Goal: Information Seeking & Learning: Check status

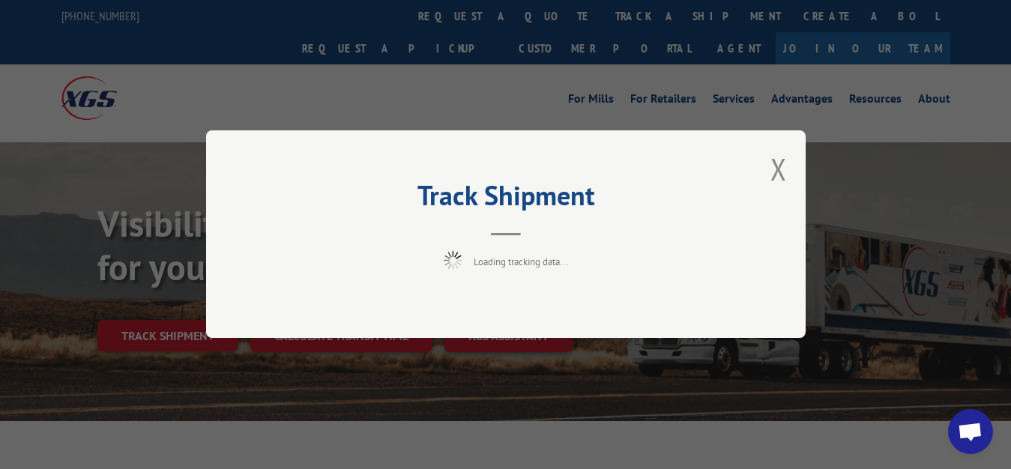
scroll to position [76, 0]
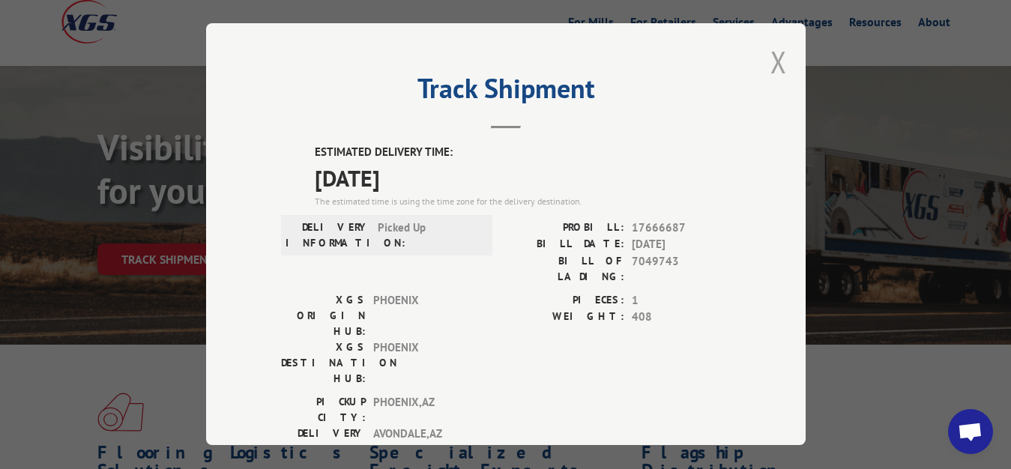
click at [770, 58] on button "Close modal" at bounding box center [778, 62] width 16 height 40
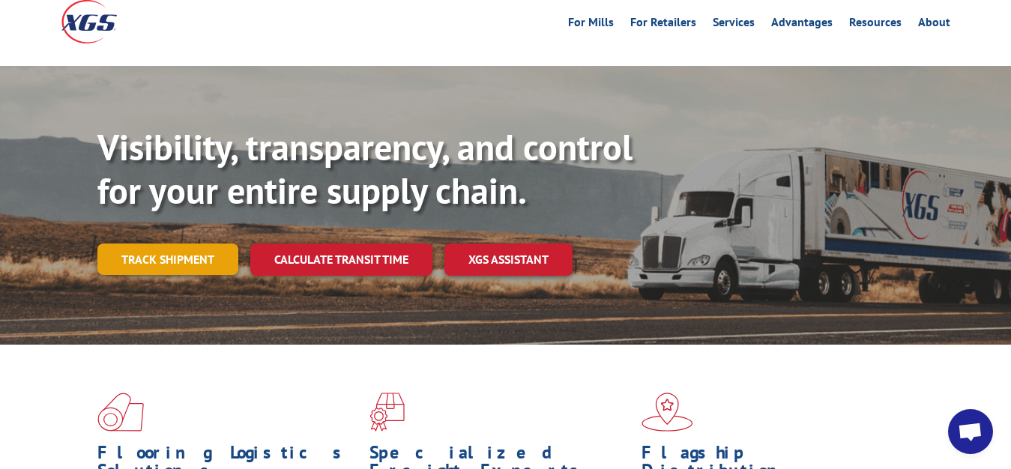
click at [158, 243] on link "Track shipment" at bounding box center [167, 258] width 141 height 31
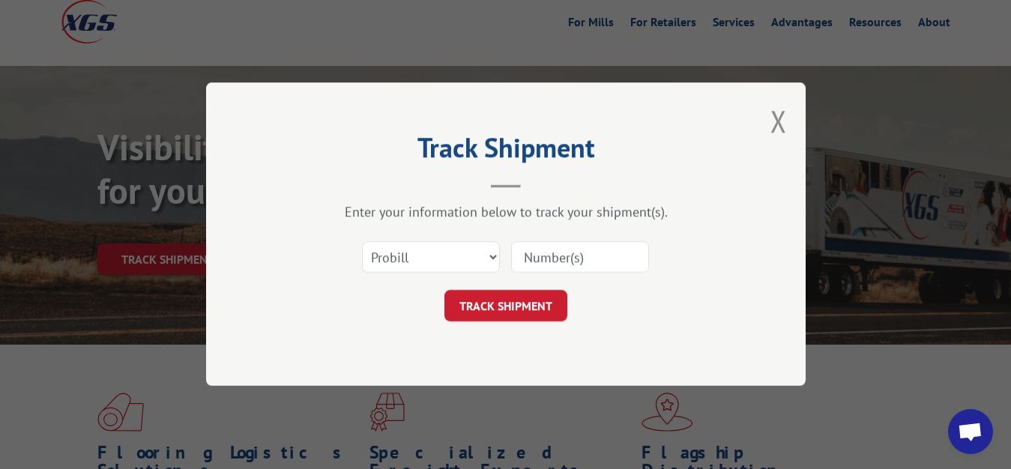
scroll to position [0, 0]
click at [362, 242] on select "Select category... Probill BOL PO" at bounding box center [431, 257] width 138 height 31
select select "bol"
click option "BOL" at bounding box center [0, 0] width 0 height 0
drag, startPoint x: 560, startPoint y: 256, endPoint x: 566, endPoint y: 241, distance: 16.1
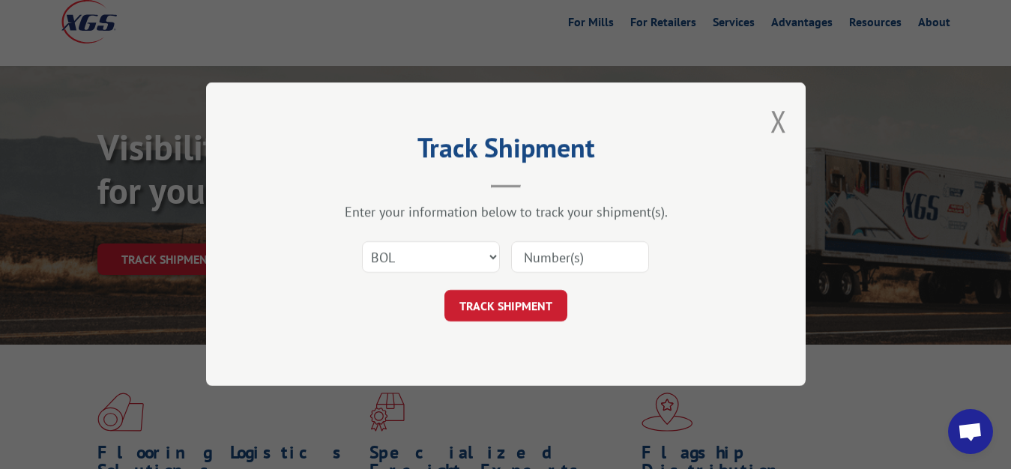
click at [560, 254] on input at bounding box center [580, 257] width 138 height 31
type input "7049741"
click button "TRACK SHIPMENT" at bounding box center [505, 306] width 123 height 31
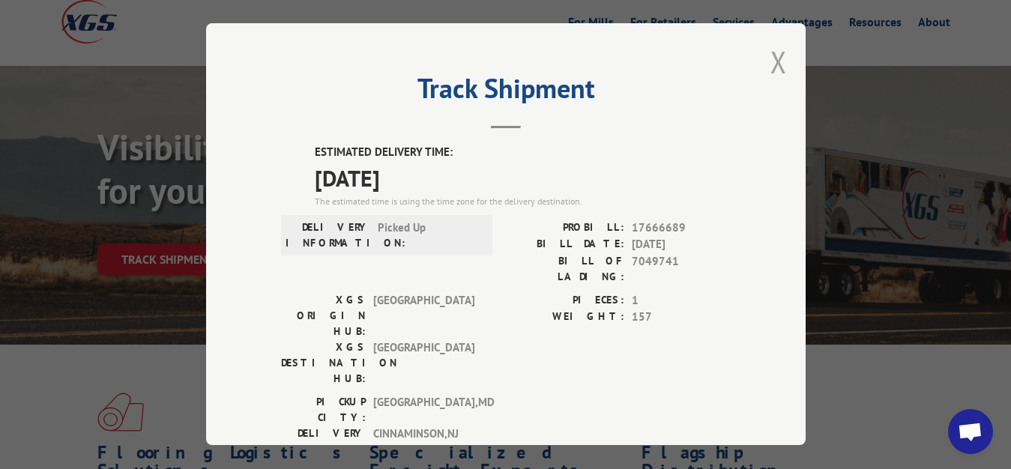
click at [770, 58] on button "Close modal" at bounding box center [778, 62] width 16 height 40
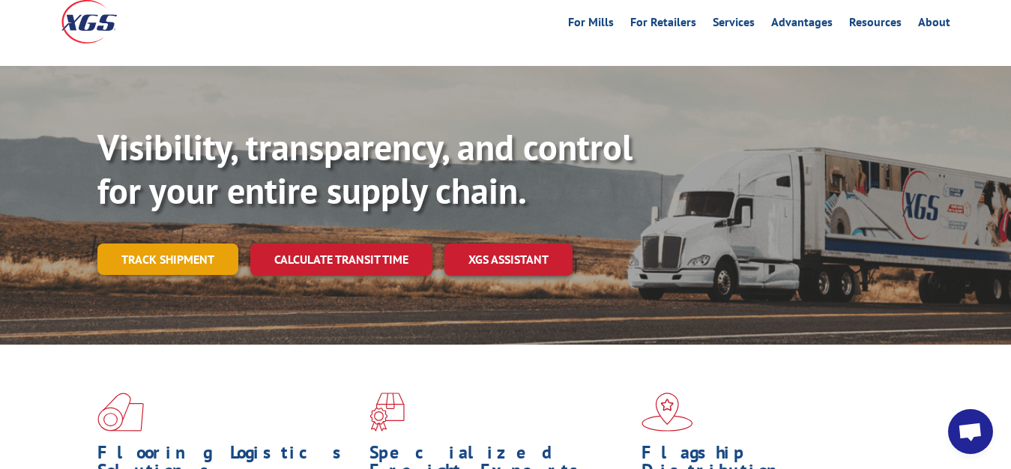
click at [172, 243] on link "Track shipment" at bounding box center [167, 258] width 141 height 31
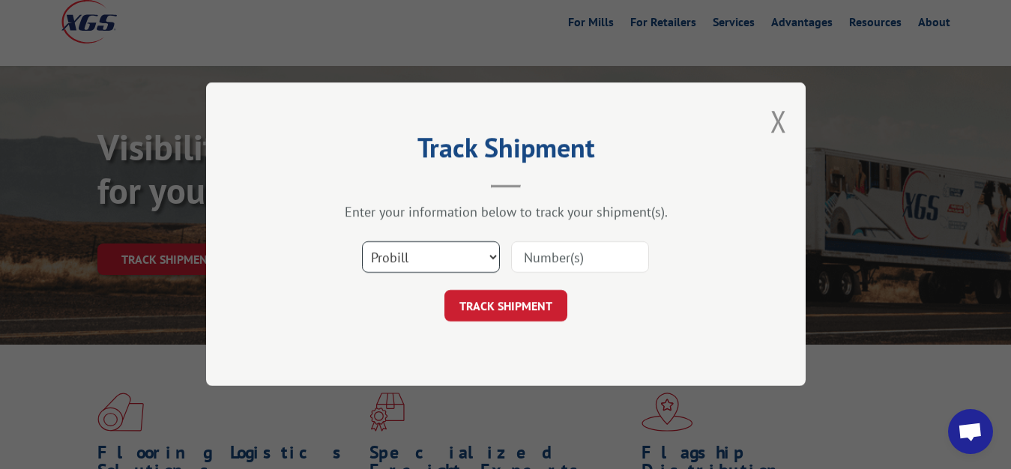
click at [362, 242] on select "Select category... Probill BOL PO" at bounding box center [431, 257] width 138 height 31
select select "bol"
click option "BOL" at bounding box center [0, 0] width 0 height 0
drag, startPoint x: 538, startPoint y: 259, endPoint x: 571, endPoint y: 133, distance: 130.1
click at [544, 247] on input at bounding box center [580, 257] width 138 height 31
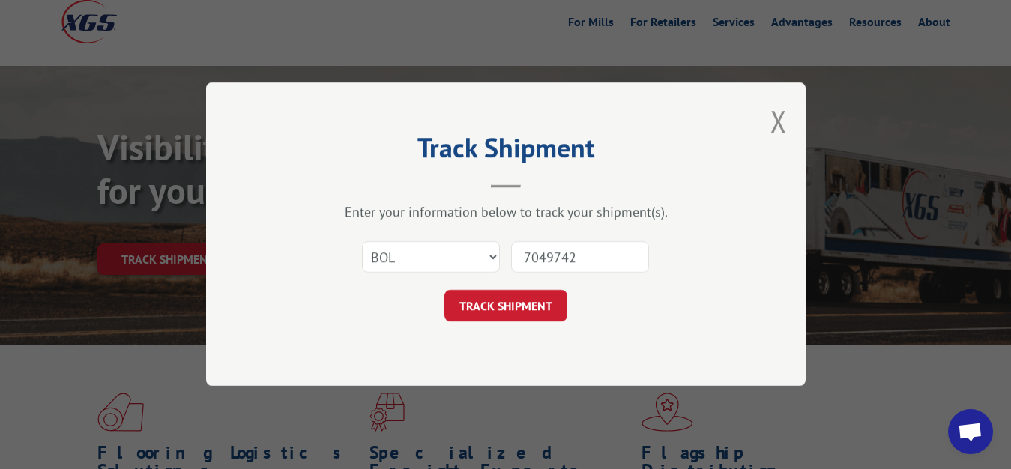
type input "7049742"
click button "TRACK SHIPMENT" at bounding box center [505, 306] width 123 height 31
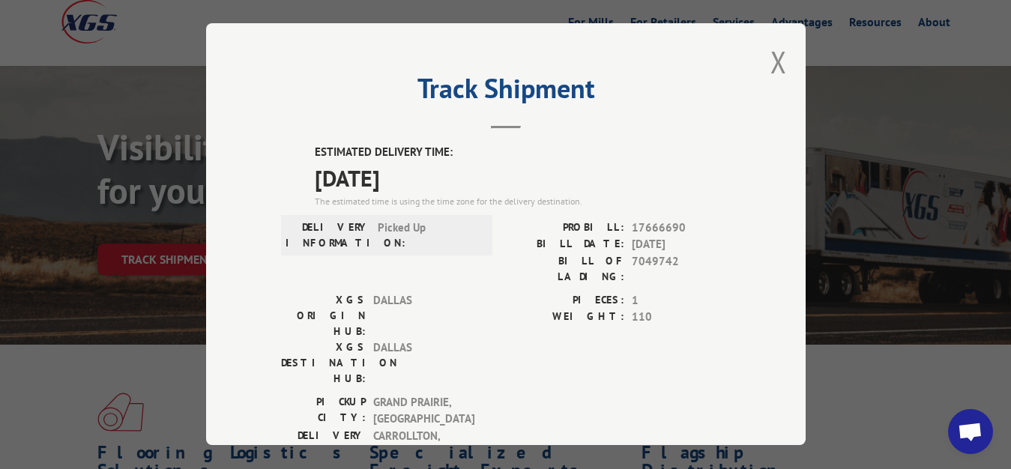
click at [770, 52] on button "Close modal" at bounding box center [778, 62] width 16 height 40
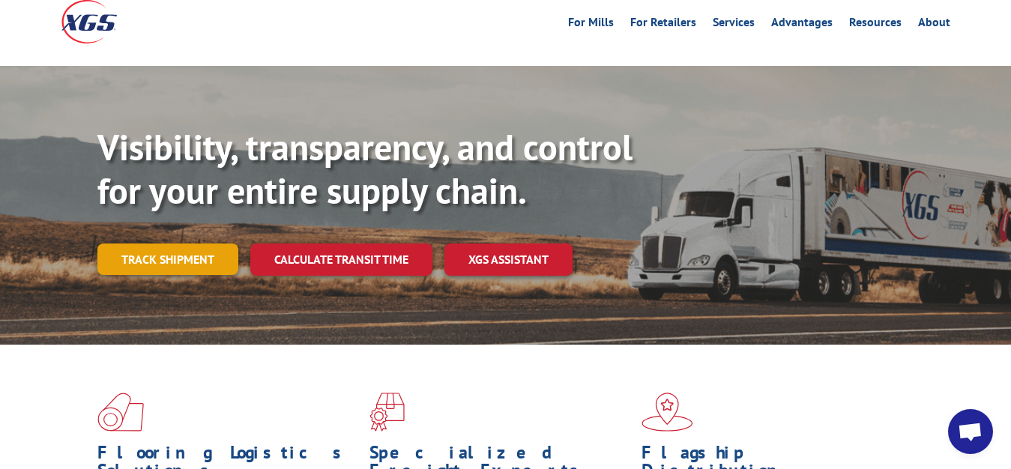
click at [161, 243] on link "Track shipment" at bounding box center [167, 258] width 141 height 31
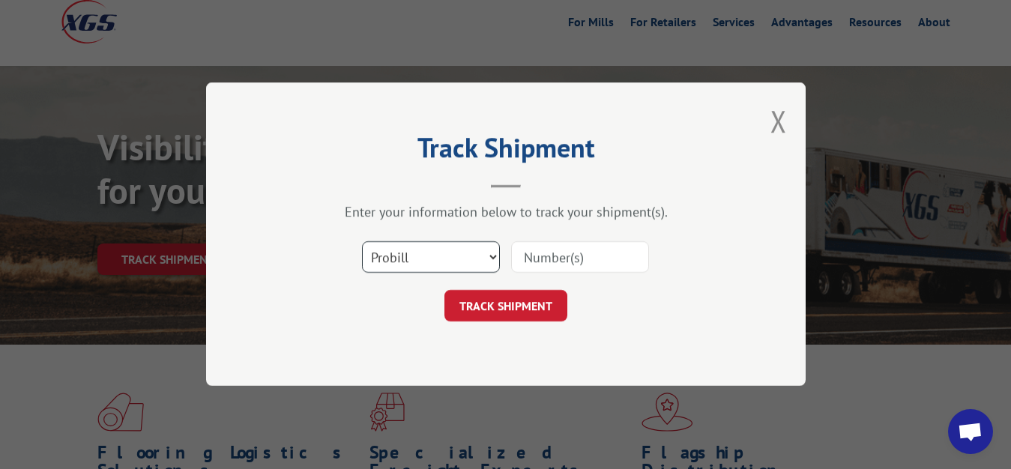
click at [362, 242] on select "Select category... Probill BOL PO" at bounding box center [431, 257] width 138 height 31
select select "bol"
click option "BOL" at bounding box center [0, 0] width 0 height 0
drag, startPoint x: 575, startPoint y: 255, endPoint x: 584, endPoint y: 225, distance: 32.0
click at [575, 253] on input at bounding box center [580, 257] width 138 height 31
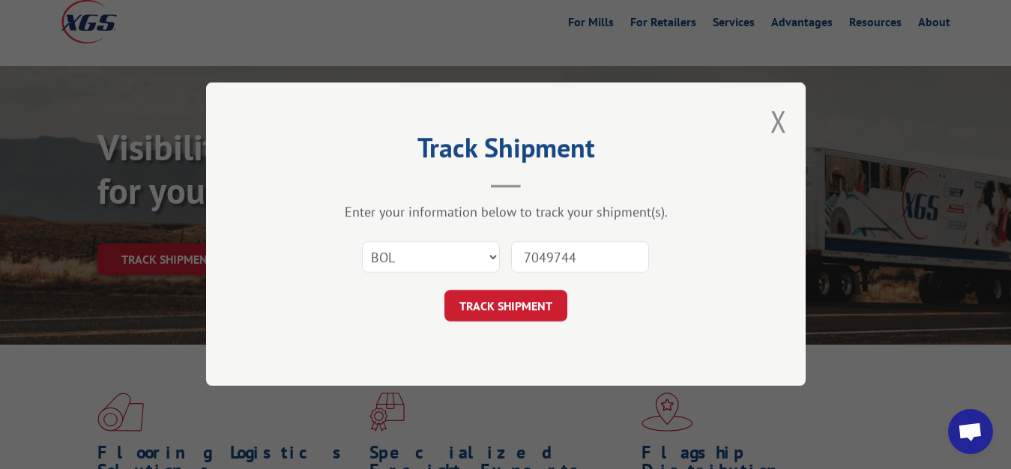
type input "7049744"
click button "TRACK SHIPMENT" at bounding box center [505, 306] width 123 height 31
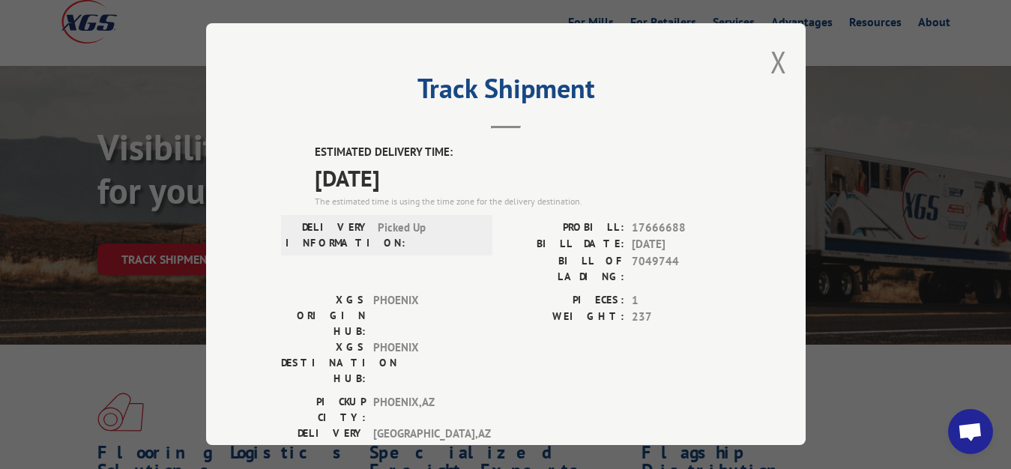
drag, startPoint x: 766, startPoint y: 56, endPoint x: 461, endPoint y: 200, distance: 337.8
click at [756, 65] on div "Track Shipment ESTIMATED DELIVERY TIME: [DATE] The estimated time is using the …" at bounding box center [505, 234] width 599 height 422
click at [770, 58] on button "Close modal" at bounding box center [778, 62] width 16 height 40
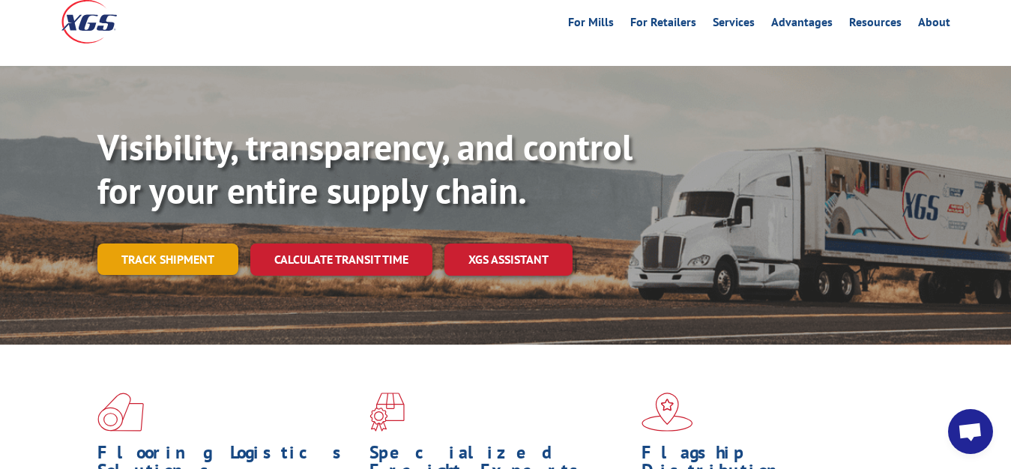
click at [181, 243] on link "Track shipment" at bounding box center [167, 258] width 141 height 31
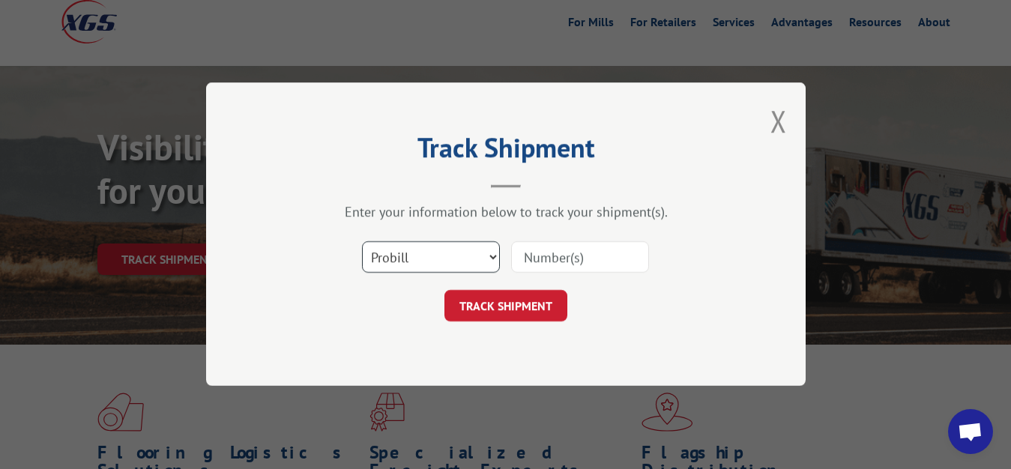
click at [362, 242] on select "Select category... Probill BOL PO" at bounding box center [431, 257] width 138 height 31
select select "bol"
click option "BOL" at bounding box center [0, 0] width 0 height 0
click at [556, 243] on input at bounding box center [580, 257] width 138 height 31
